Goal: Find specific page/section: Find specific page/section

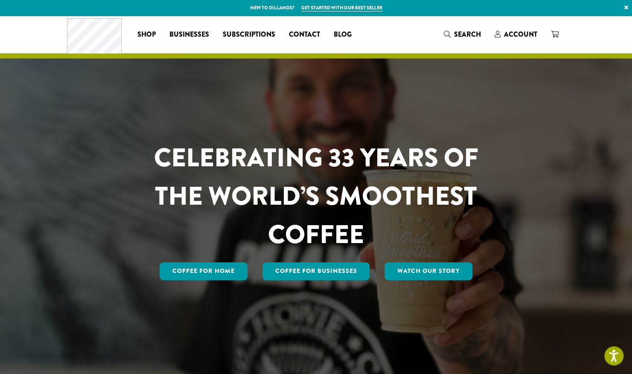
click at [624, 3] on link "×" at bounding box center [626, 7] width 12 height 15
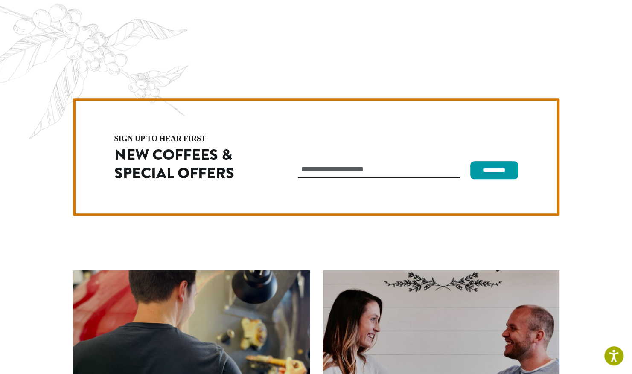
scroll to position [2395, 0]
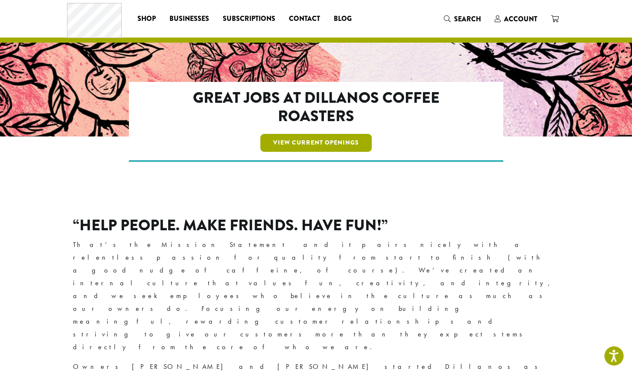
click at [332, 145] on link "View Current Openings" at bounding box center [315, 143] width 111 height 18
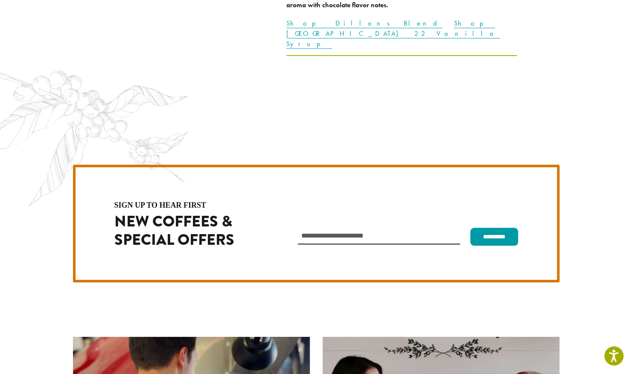
scroll to position [2395, 0]
